Goal: Check status

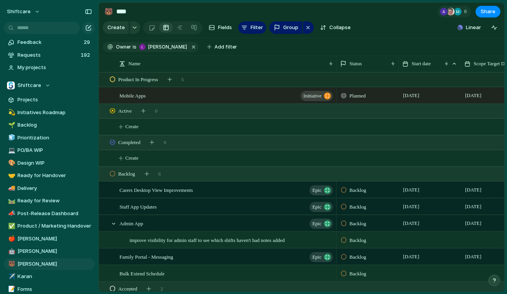
scroll to position [0, 3]
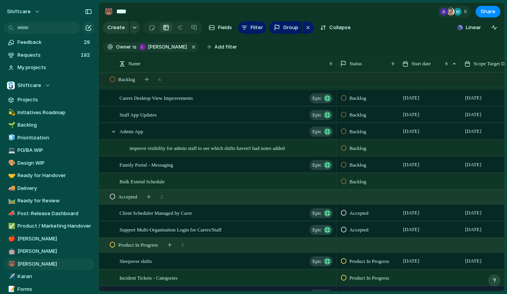
scroll to position [95, 0]
